Goal: Transaction & Acquisition: Book appointment/travel/reservation

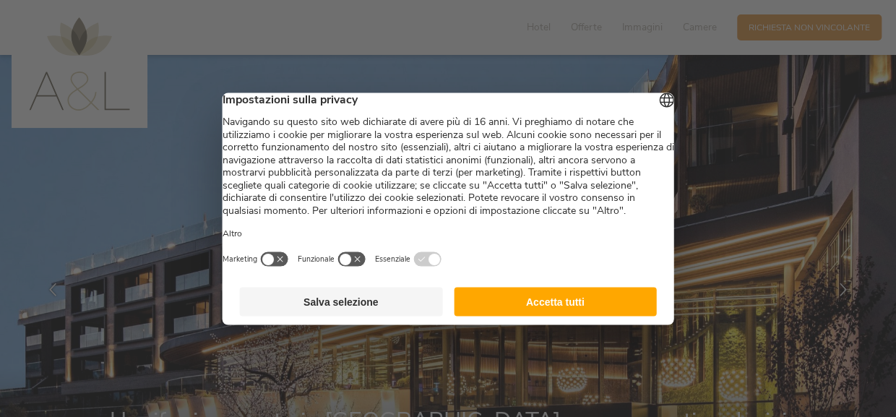
click at [387, 316] on button "Salva selezione" at bounding box center [341, 301] width 203 height 29
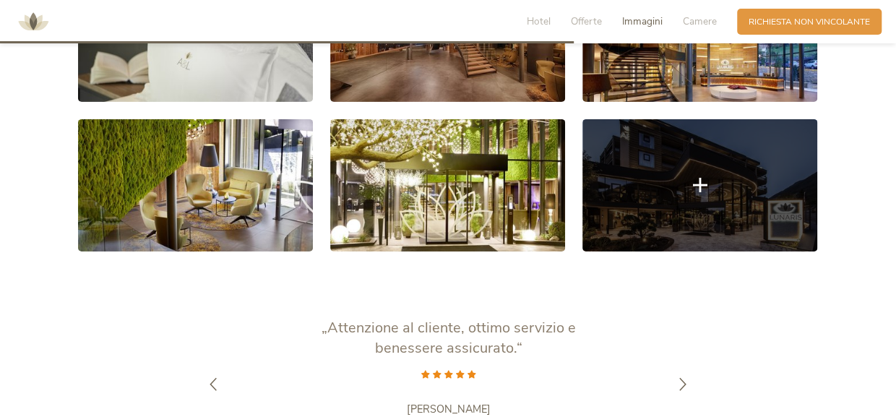
scroll to position [2385, 0]
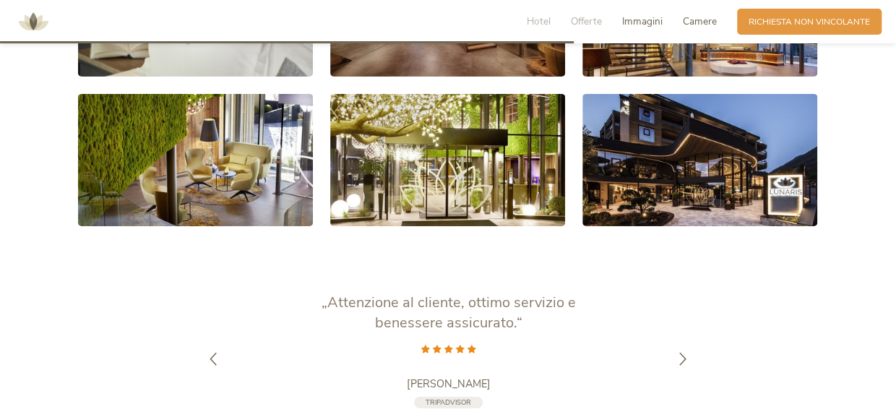
click at [700, 25] on span "Camere" at bounding box center [700, 21] width 34 height 14
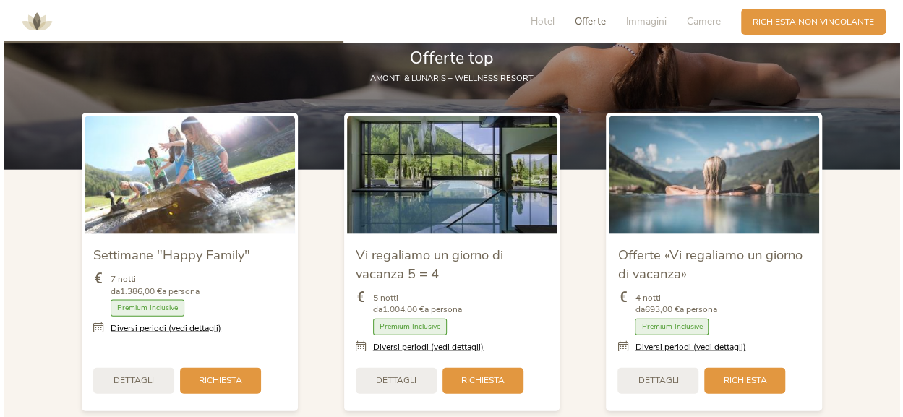
scroll to position [1412, 0]
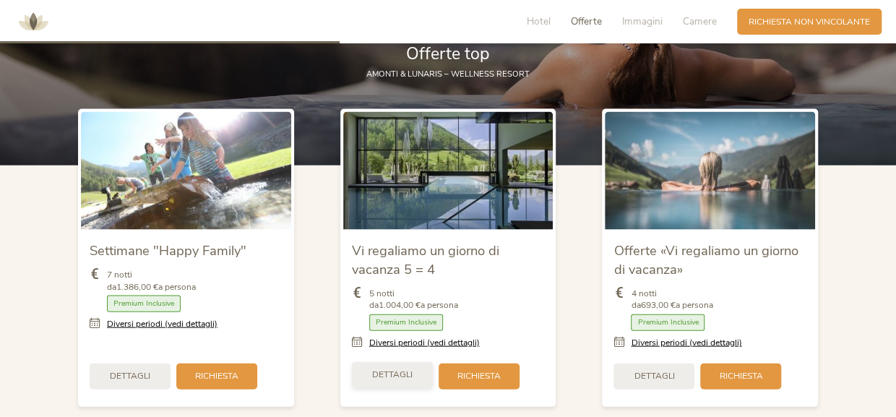
click at [408, 371] on div "Dettagli" at bounding box center [392, 375] width 81 height 26
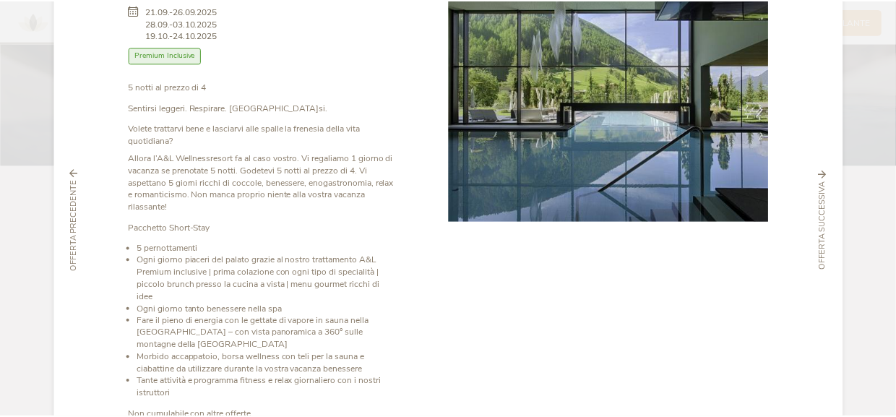
scroll to position [0, 0]
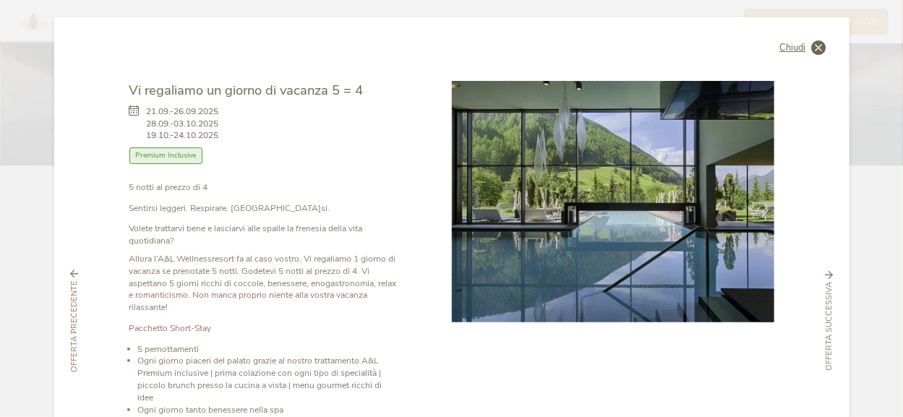
click at [819, 46] on icon at bounding box center [819, 47] width 14 height 14
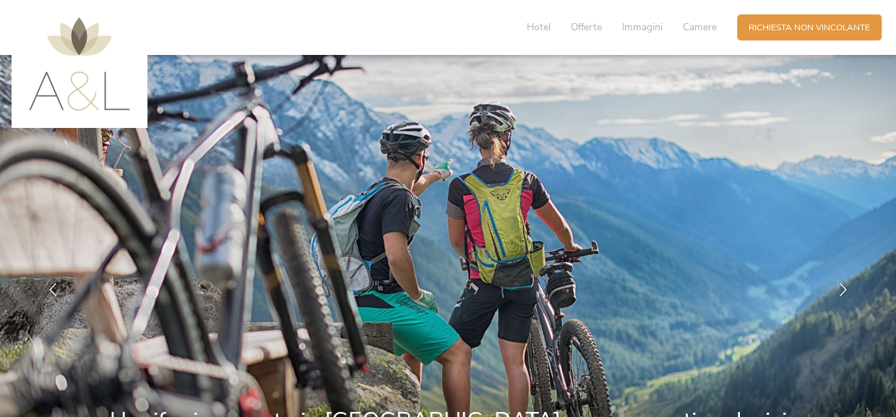
click at [85, 88] on img at bounding box center [79, 63] width 101 height 93
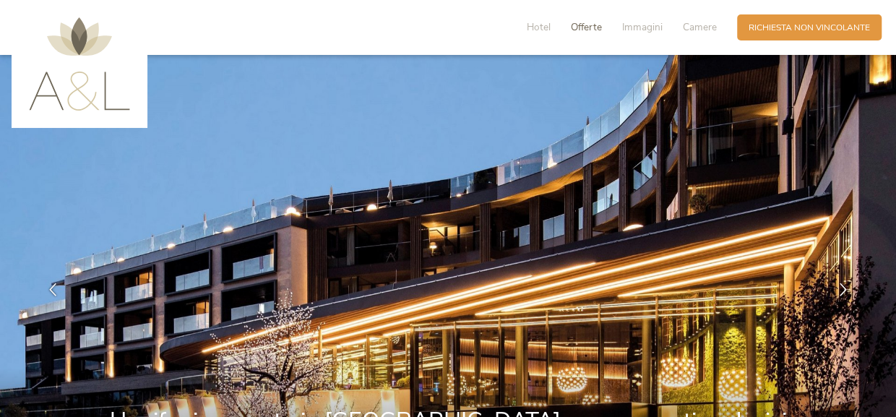
click at [595, 32] on span "Offerte" at bounding box center [586, 27] width 31 height 14
